Goal: Download file/media

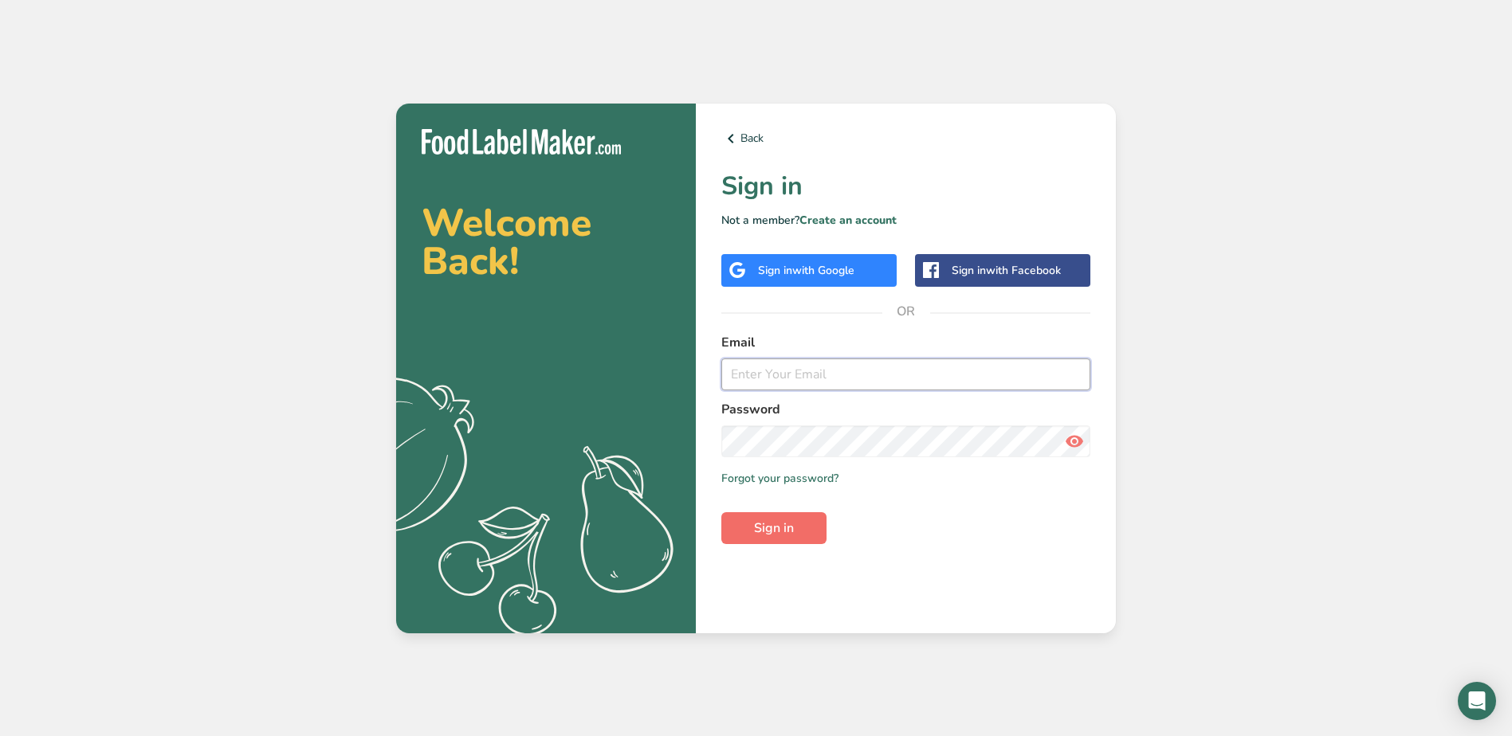
type input "[EMAIL_ADDRESS][DOMAIN_NAME]"
click at [795, 528] on button "Sign in" at bounding box center [773, 528] width 105 height 32
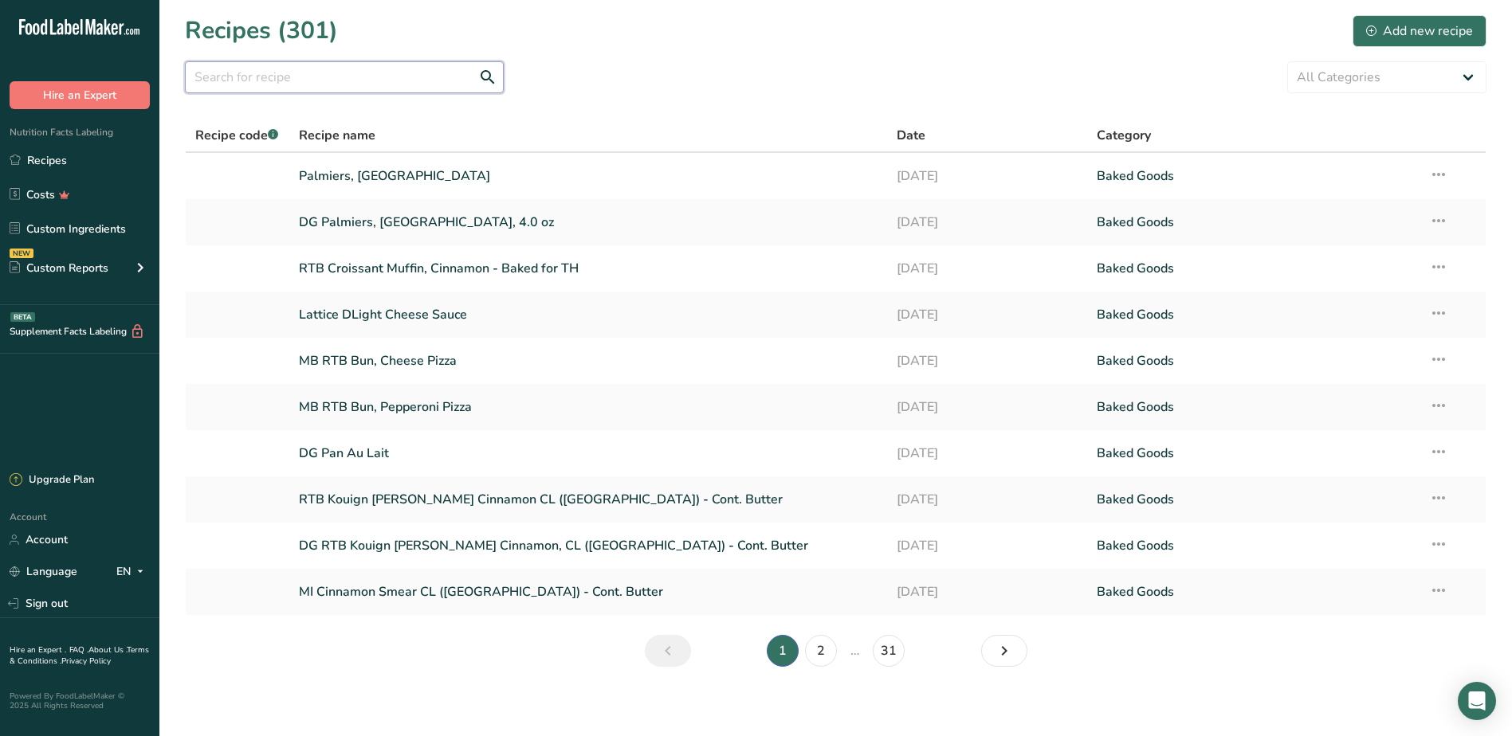
click at [426, 77] on input "text" at bounding box center [344, 77] width 319 height 32
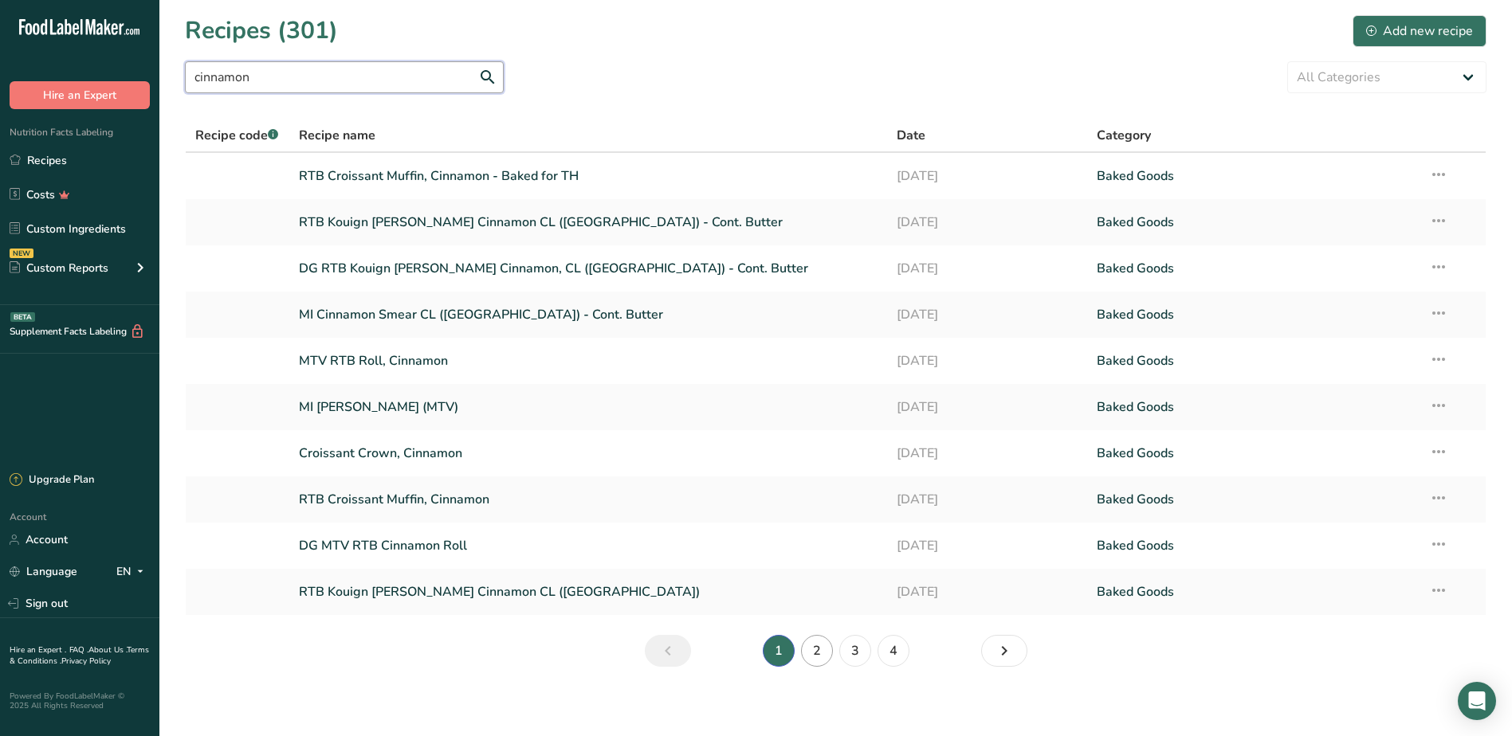
type input "cinnamon"
click at [818, 647] on link "2" at bounding box center [817, 651] width 32 height 32
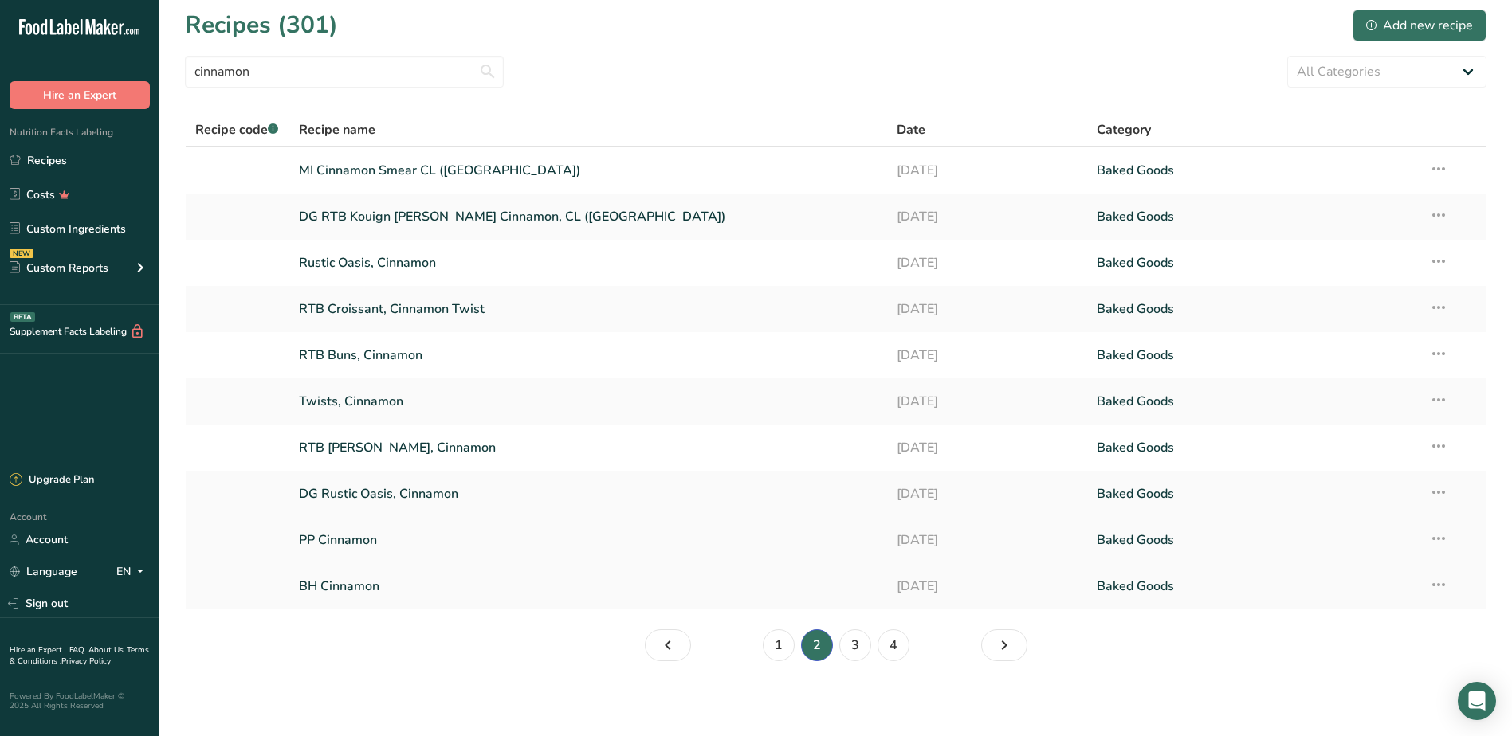
scroll to position [7, 0]
click at [370, 354] on link "RTB Buns, Cinnamon" at bounding box center [588, 353] width 579 height 33
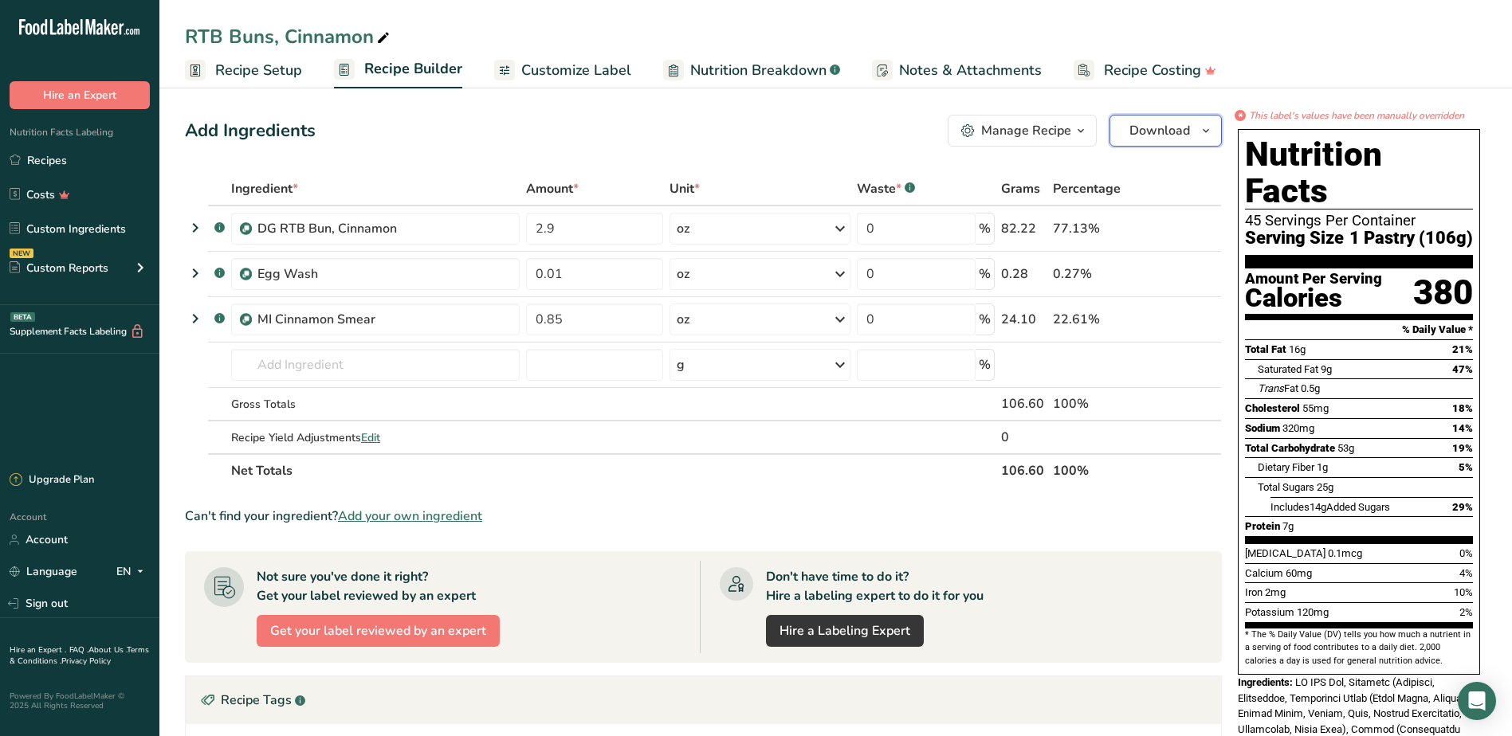
click at [1154, 131] on span "Download" at bounding box center [1159, 130] width 61 height 19
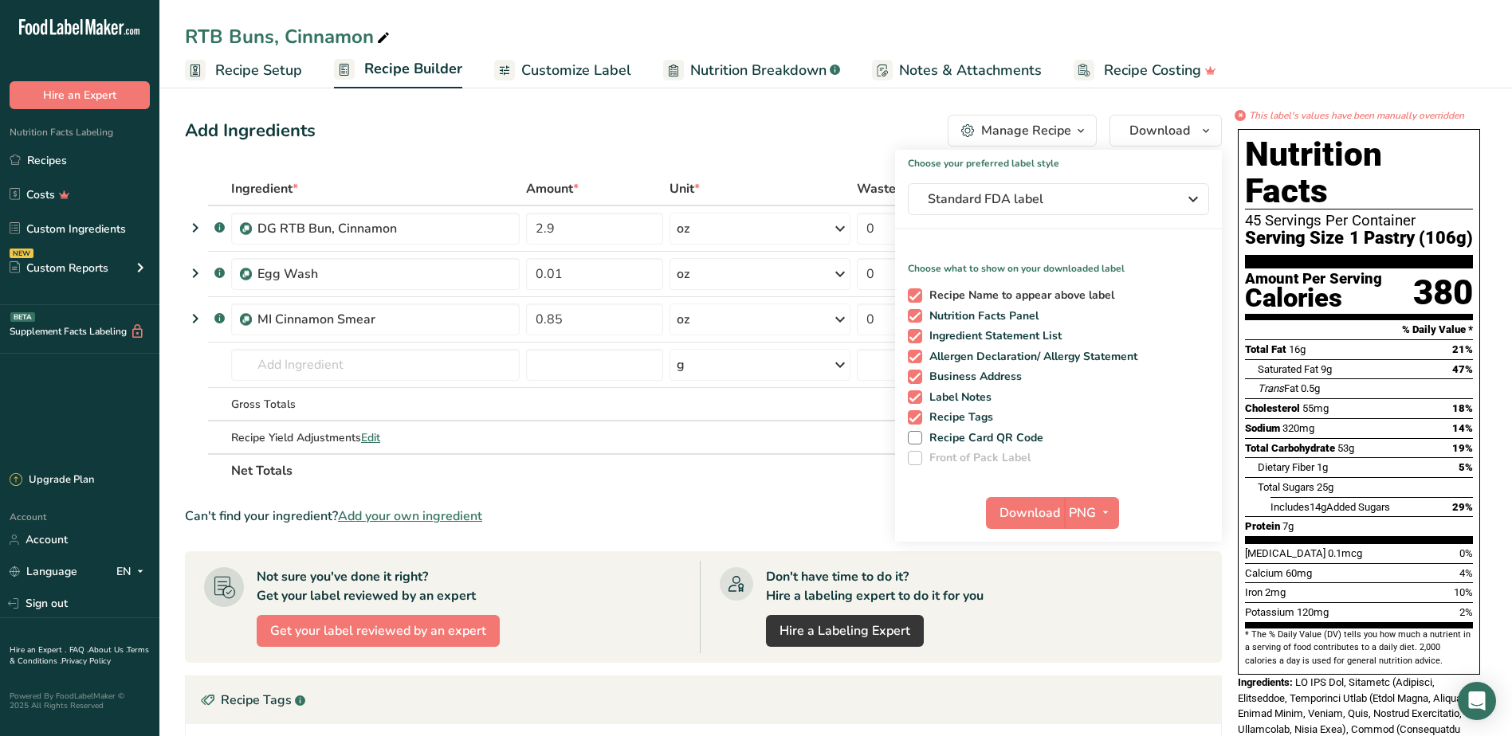
click at [913, 300] on span at bounding box center [915, 295] width 14 height 14
click at [913, 300] on input "Recipe Name to appear above label" at bounding box center [913, 295] width 10 height 10
checkbox input "false"
click at [910, 336] on span at bounding box center [915, 336] width 14 height 14
click at [910, 336] on input "Ingredient Statement List" at bounding box center [913, 336] width 10 height 10
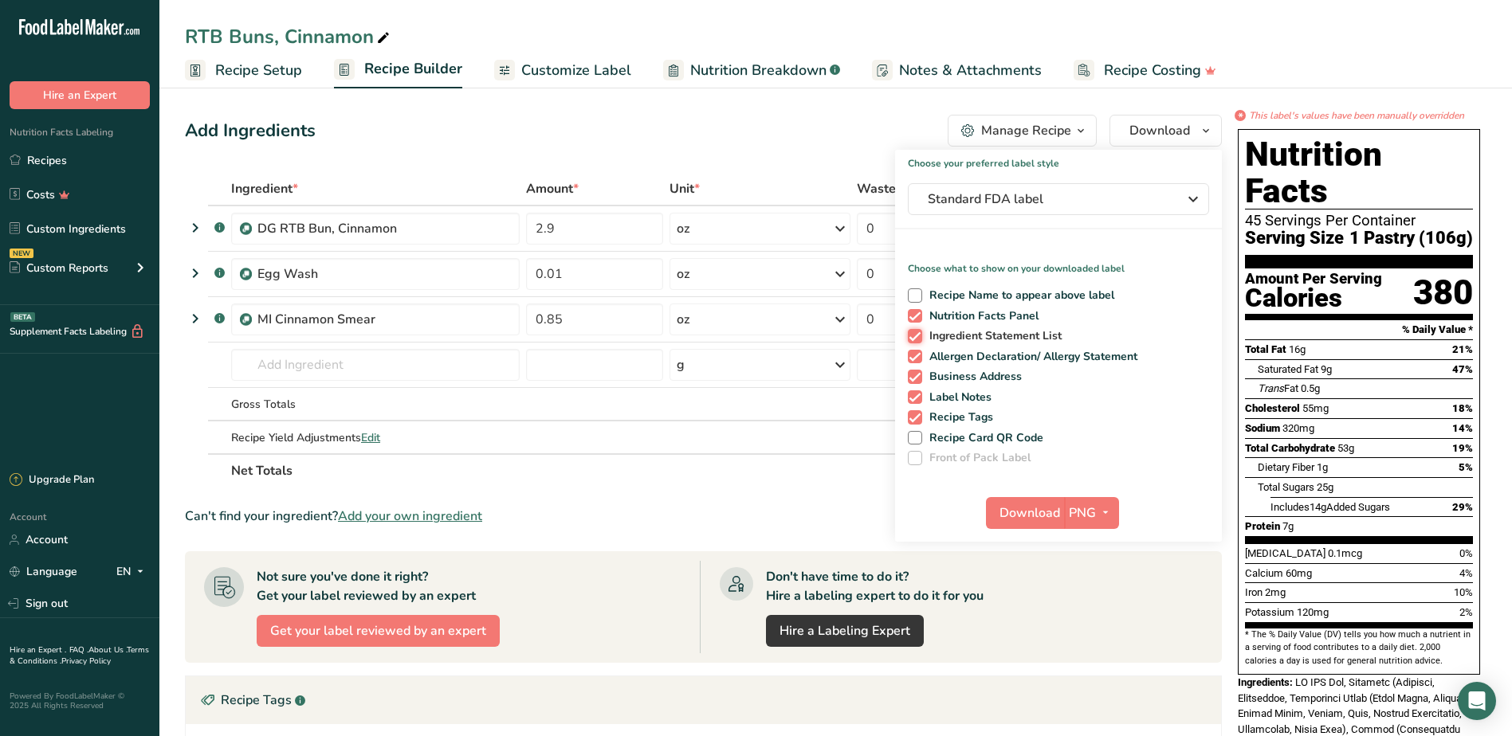
checkbox input "false"
click at [914, 358] on span at bounding box center [915, 357] width 14 height 14
click at [914, 358] on input "Allergen Declaration/ Allergy Statement" at bounding box center [913, 356] width 10 height 10
checkbox input "false"
click at [915, 377] on span at bounding box center [915, 377] width 14 height 14
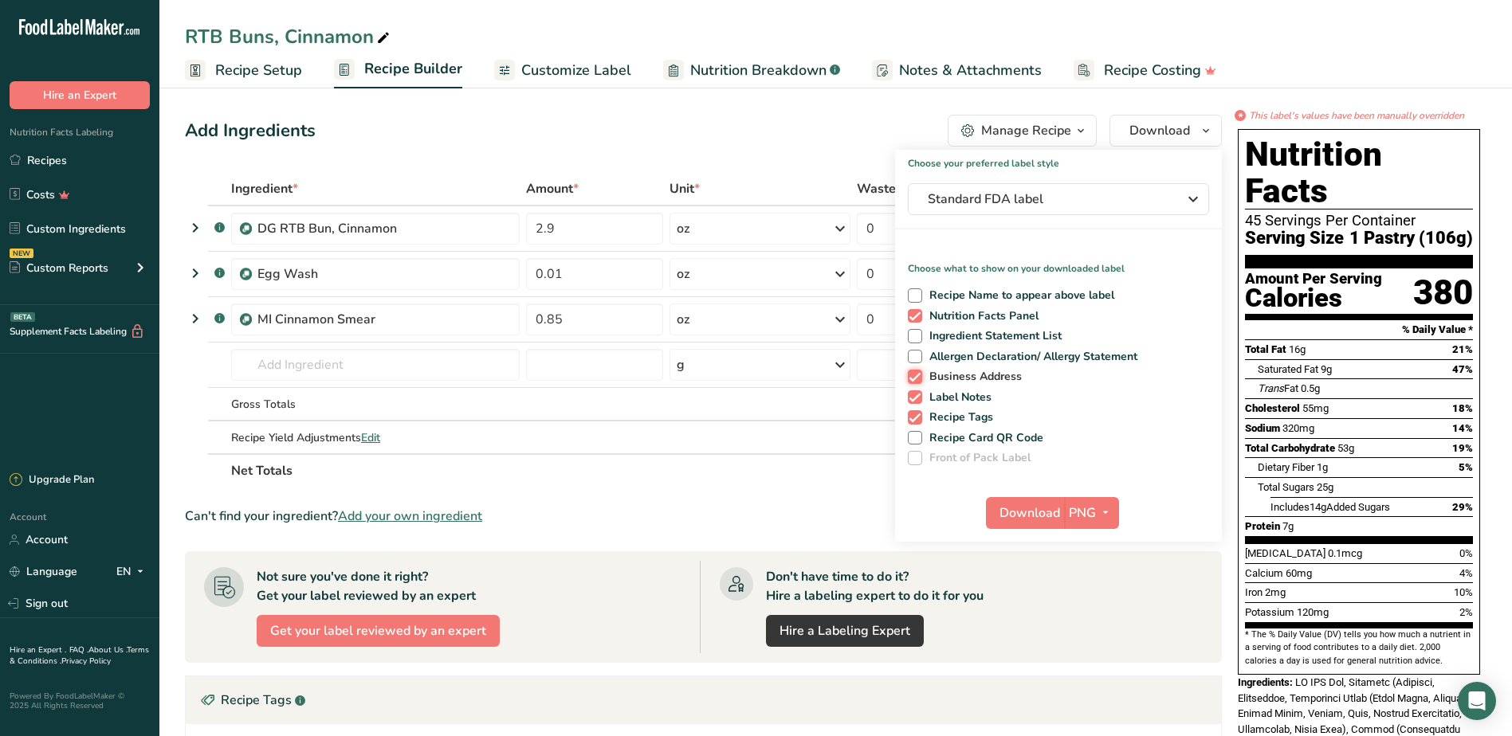
click at [915, 377] on input "Business Address" at bounding box center [913, 376] width 10 height 10
checkbox input "false"
click at [917, 398] on span at bounding box center [915, 398] width 14 height 14
click at [917, 398] on input "Label Notes" at bounding box center [913, 397] width 10 height 10
checkbox input "false"
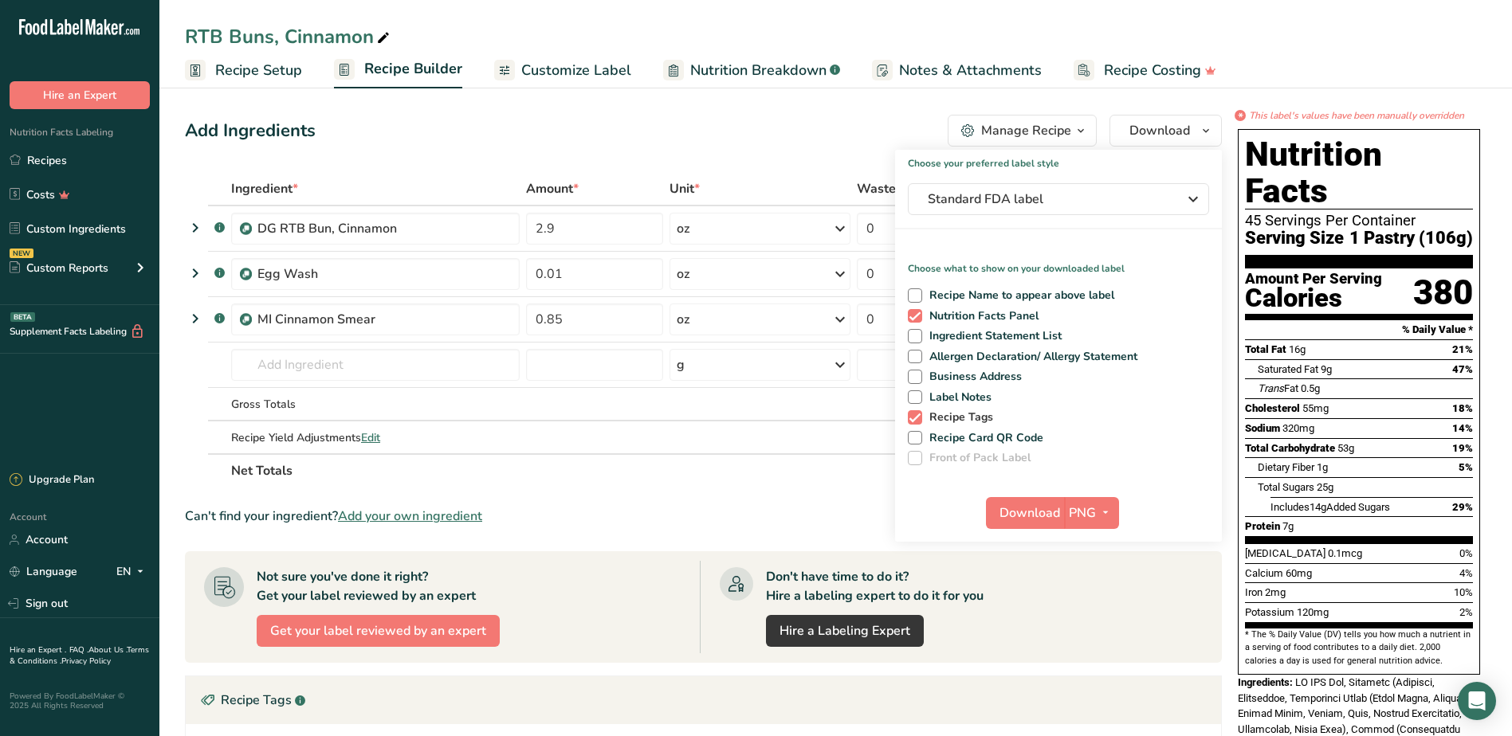
click at [915, 415] on span at bounding box center [915, 417] width 14 height 14
click at [915, 415] on input "Recipe Tags" at bounding box center [913, 417] width 10 height 10
checkbox input "false"
click at [1102, 512] on icon "button" at bounding box center [1105, 513] width 13 height 20
click at [1093, 622] on link "PDF" at bounding box center [1093, 624] width 51 height 26
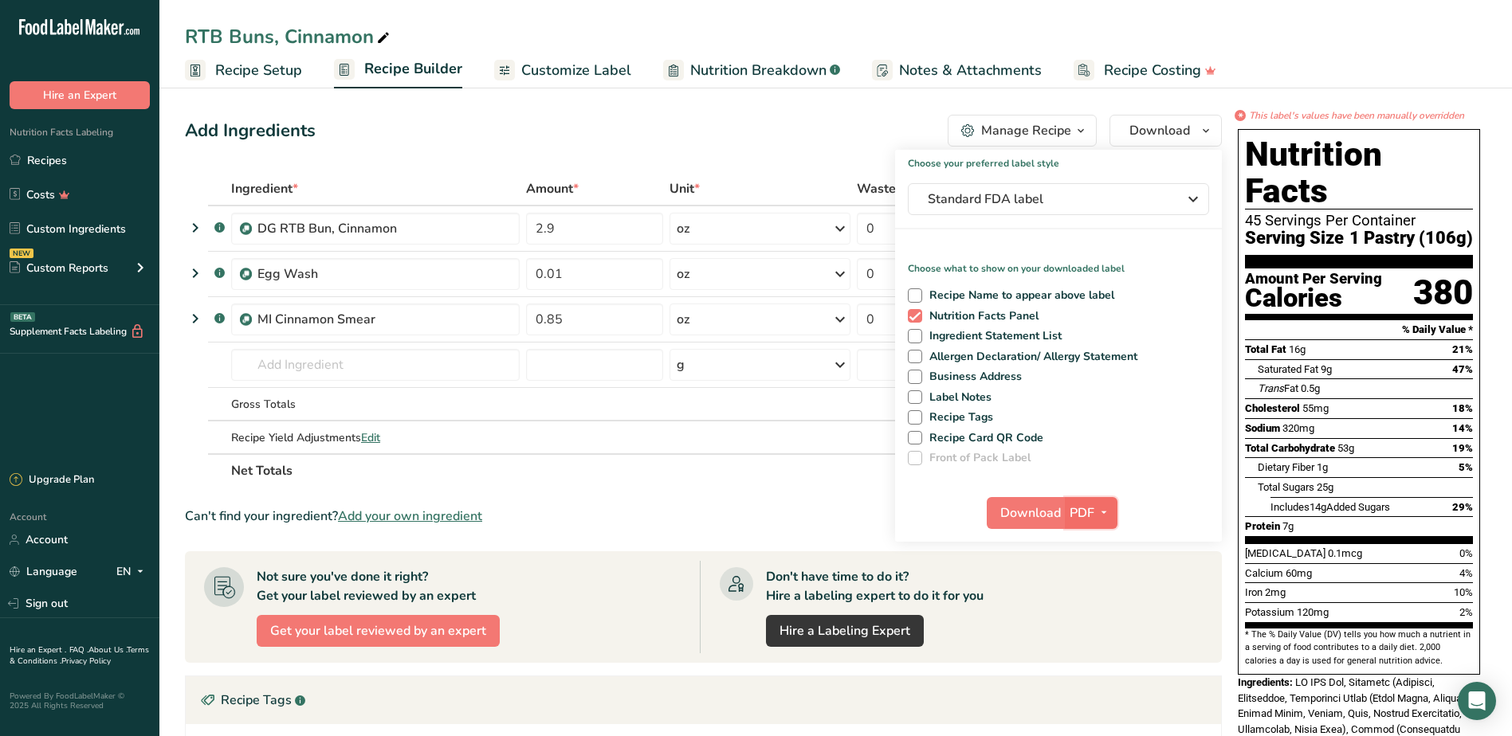
click at [1109, 516] on icon "button" at bounding box center [1103, 513] width 13 height 20
click at [1101, 571] on link "BMP" at bounding box center [1091, 572] width 51 height 26
click at [1039, 516] on span "Download" at bounding box center [1029, 513] width 61 height 19
click at [1111, 518] on icon "button" at bounding box center [1105, 513] width 13 height 20
click at [1099, 622] on link "PDF" at bounding box center [1093, 624] width 51 height 26
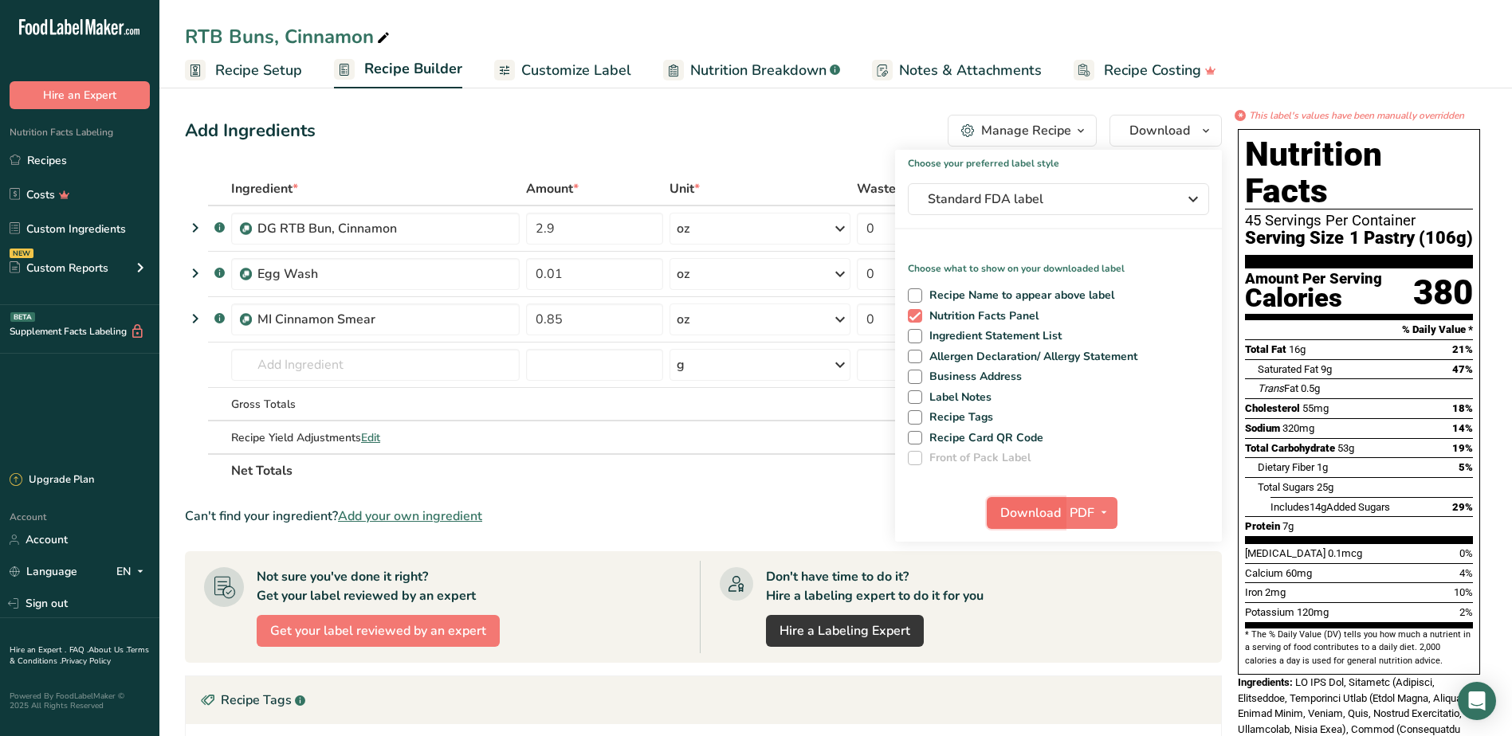
click at [1046, 515] on span "Download" at bounding box center [1030, 513] width 61 height 19
click at [559, 69] on span "Customize Label" at bounding box center [576, 71] width 110 height 22
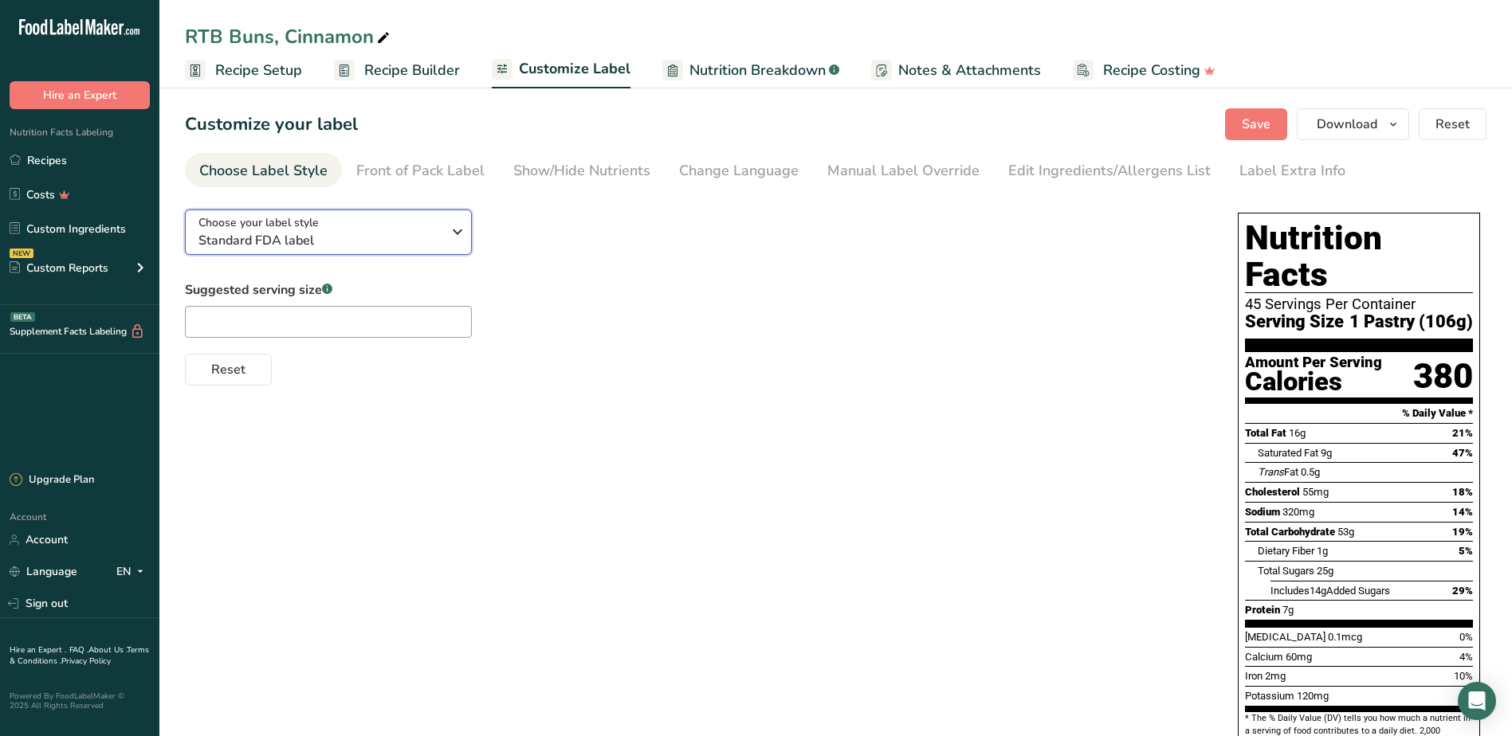
click at [465, 225] on icon "button" at bounding box center [457, 232] width 19 height 29
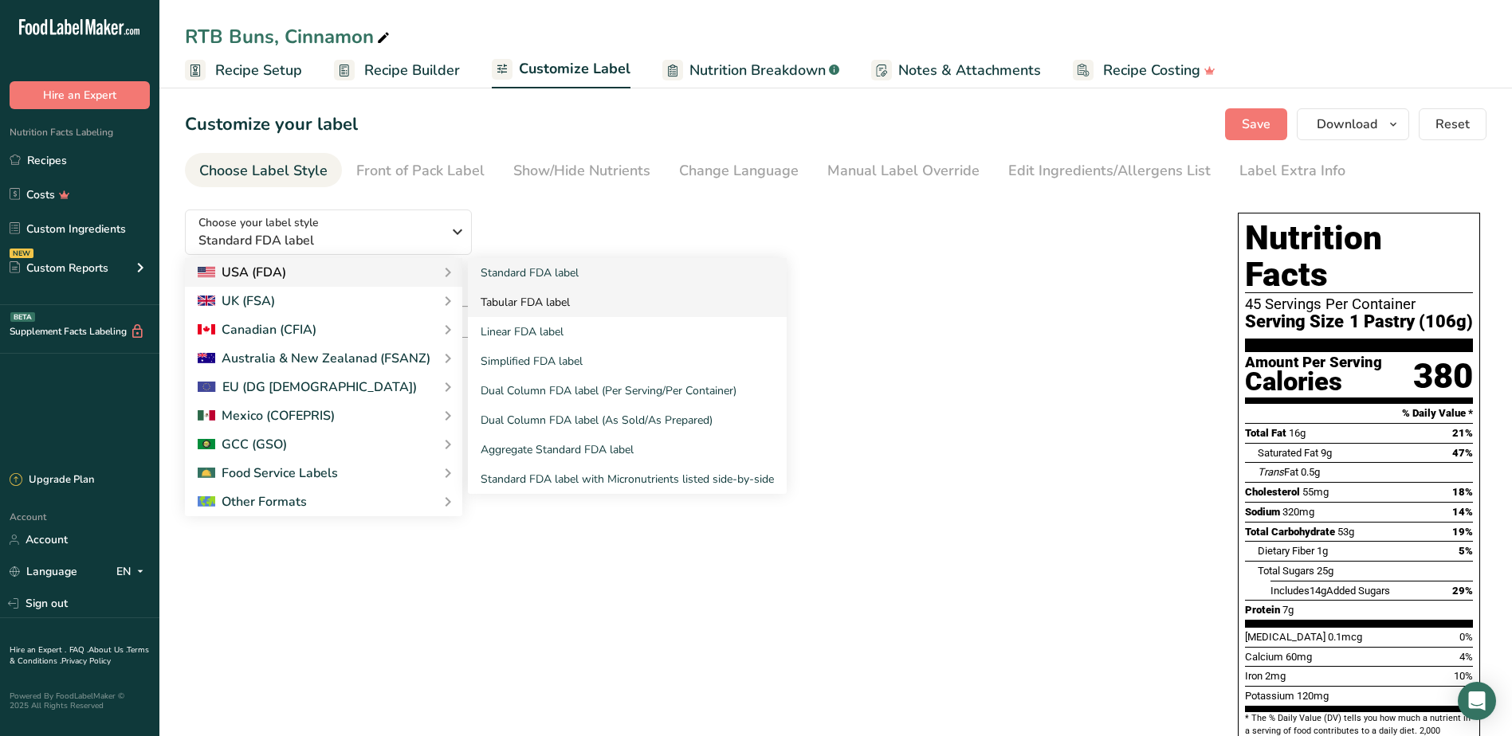
click at [517, 305] on link "Tabular FDA label" at bounding box center [627, 302] width 319 height 29
click at [574, 308] on link "Tabular FDA label" at bounding box center [627, 302] width 319 height 29
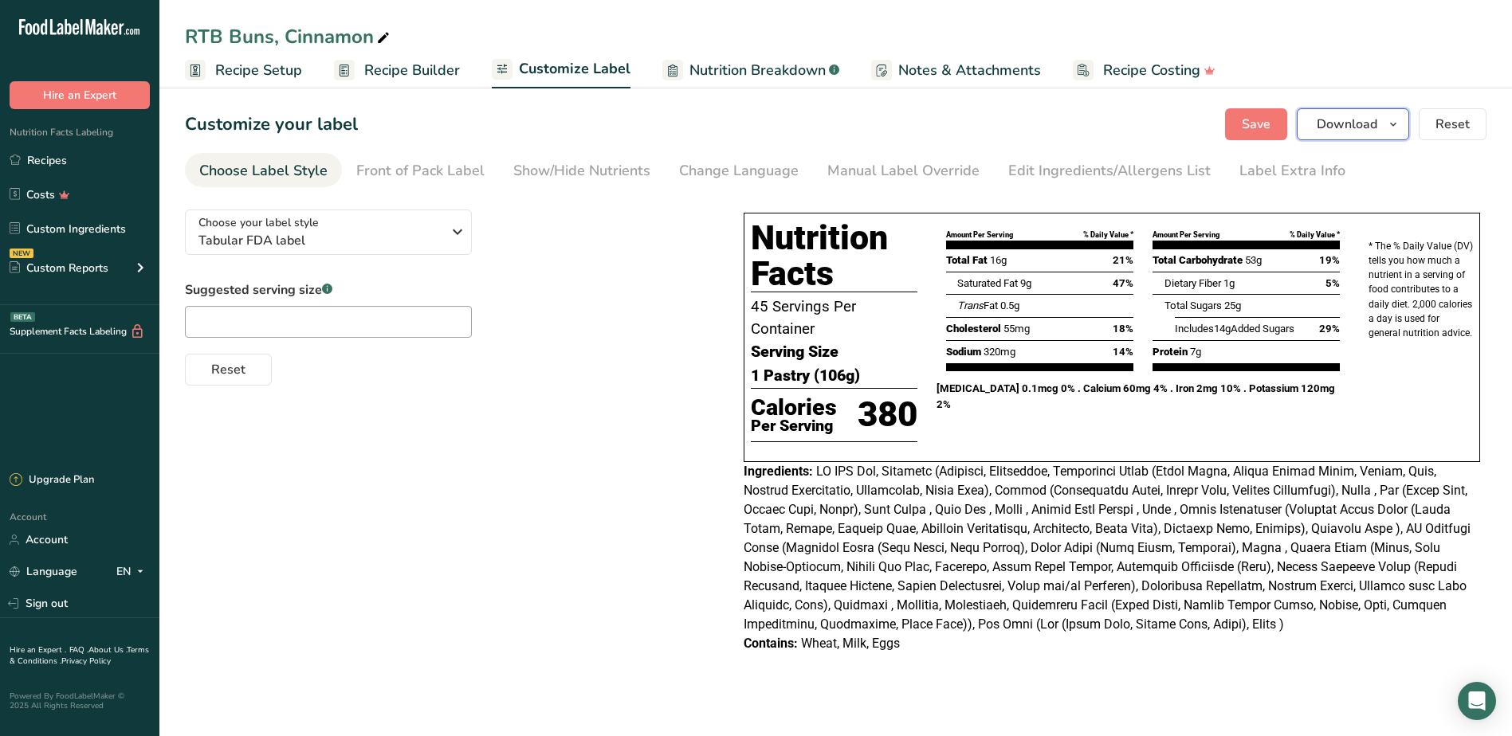
click at [1392, 124] on icon "button" at bounding box center [1393, 125] width 13 height 20
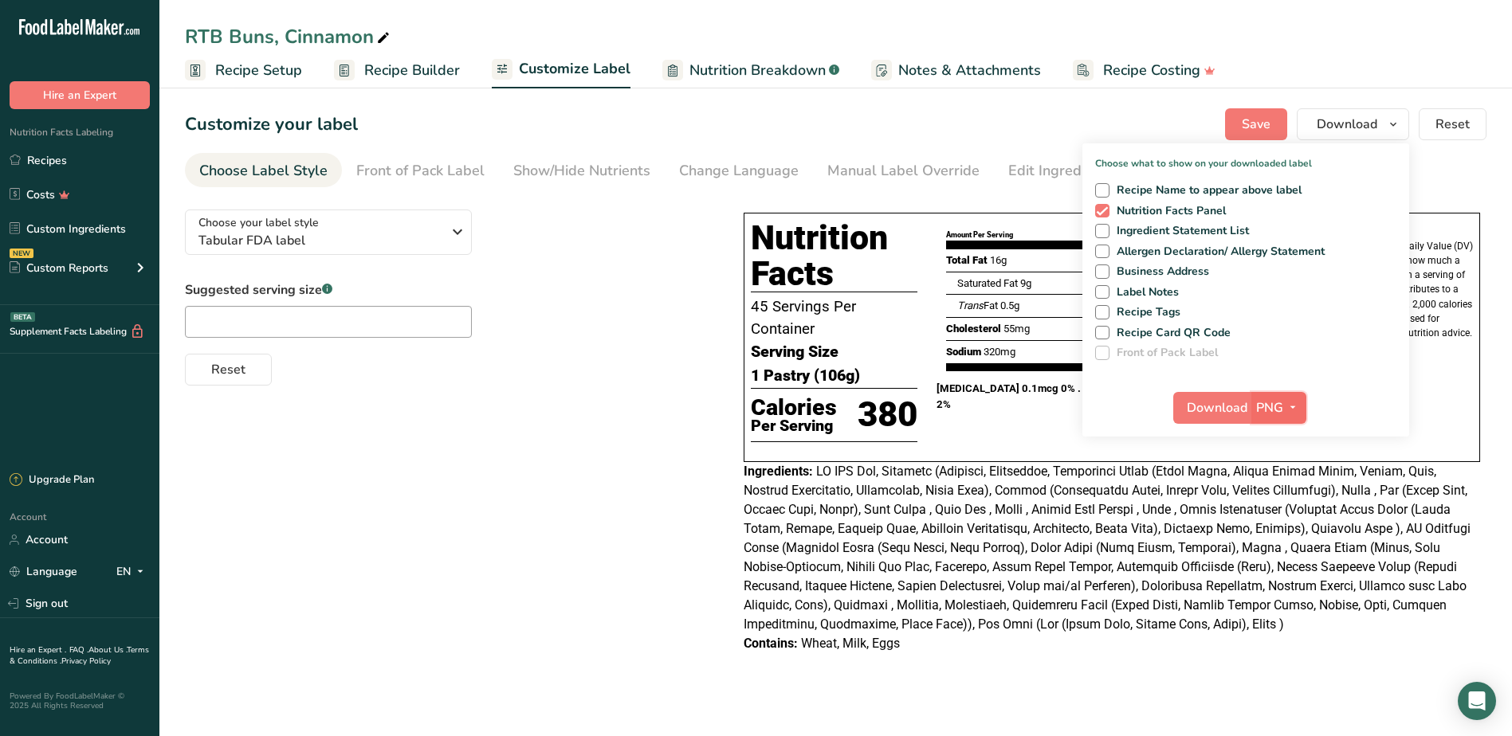
click at [1292, 405] on icon "button" at bounding box center [1292, 408] width 13 height 20
click at [1280, 471] on link "BMP" at bounding box center [1280, 466] width 51 height 26
click at [1216, 410] on span "Download" at bounding box center [1216, 407] width 61 height 19
